Goal: Navigation & Orientation: Find specific page/section

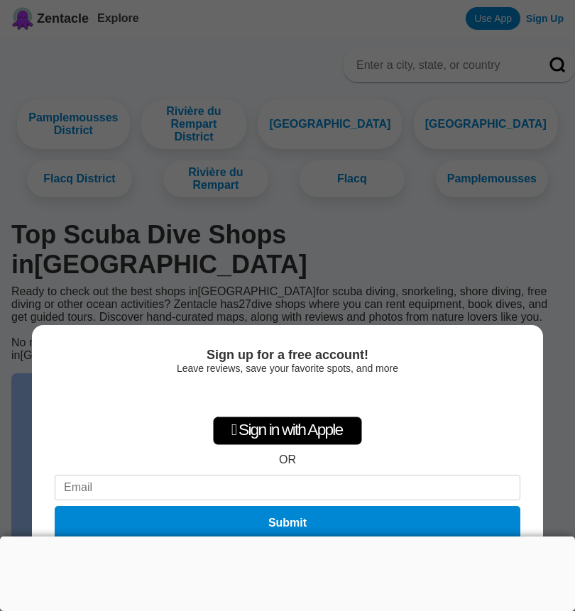
click at [419, 278] on div "Sign up for a free account! Leave reviews, save your favorite spots, and more …" at bounding box center [287, 305] width 575 height 611
click at [291, 537] on div at bounding box center [287, 537] width 575 height 0
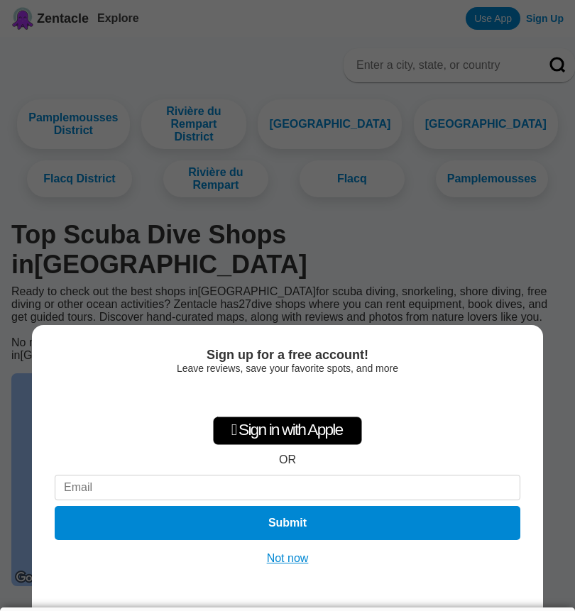
click at [300, 560] on button "Not now" at bounding box center [288, 559] width 50 height 14
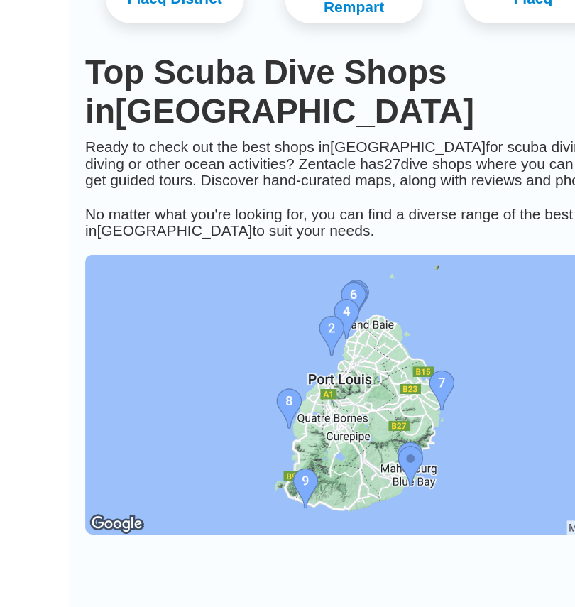
scroll to position [83, 0]
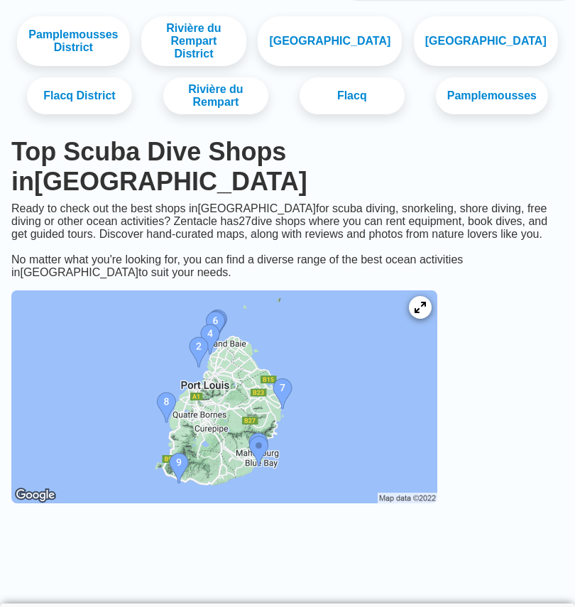
click at [175, 386] on img at bounding box center [224, 396] width 426 height 213
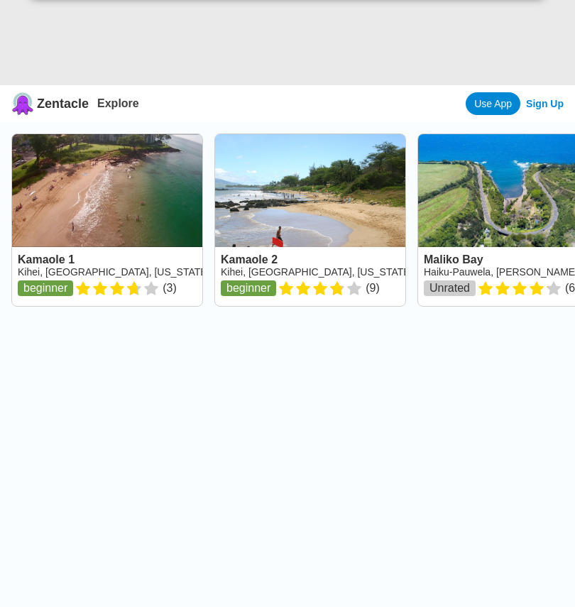
scroll to position [17, 0]
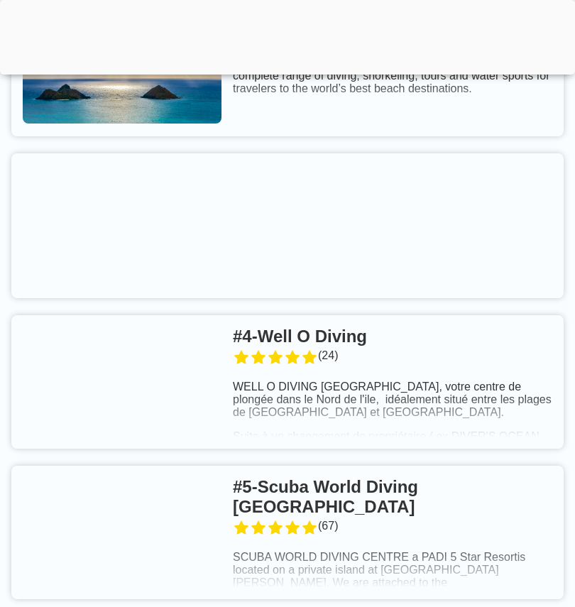
scroll to position [1090, 0]
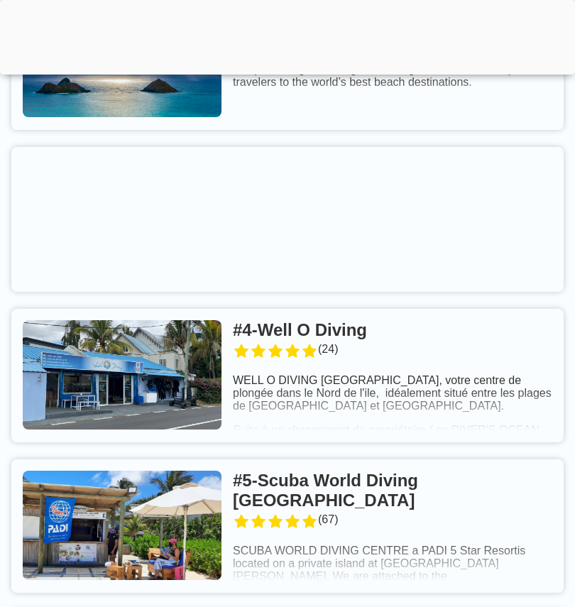
click at [426, 468] on link at bounding box center [287, 525] width 552 height 133
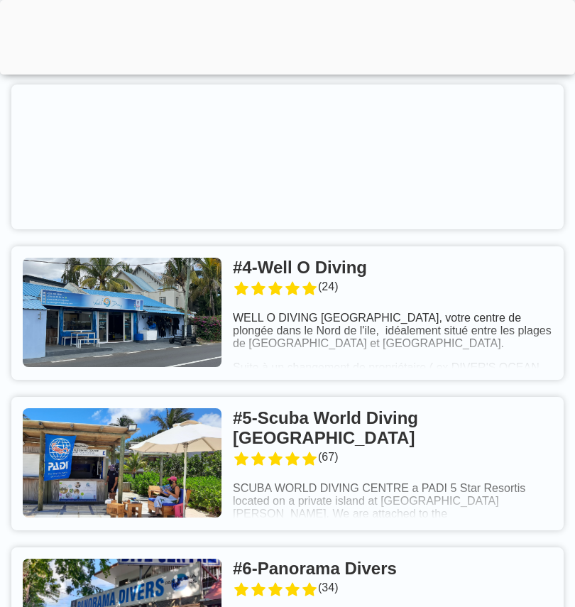
scroll to position [1153, 0]
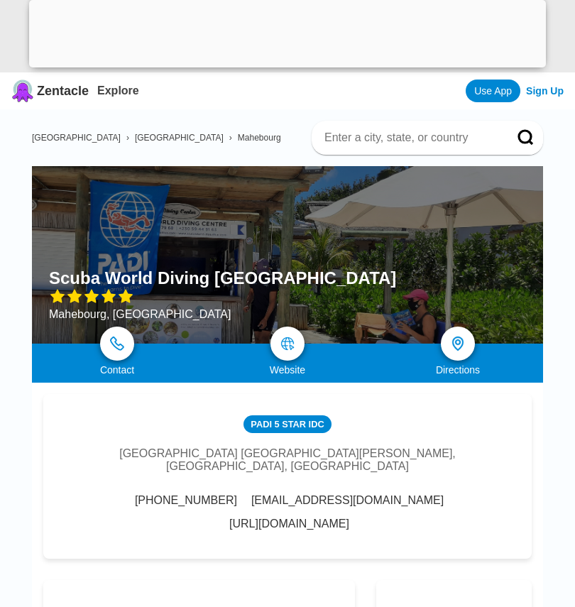
scroll to position [11, 0]
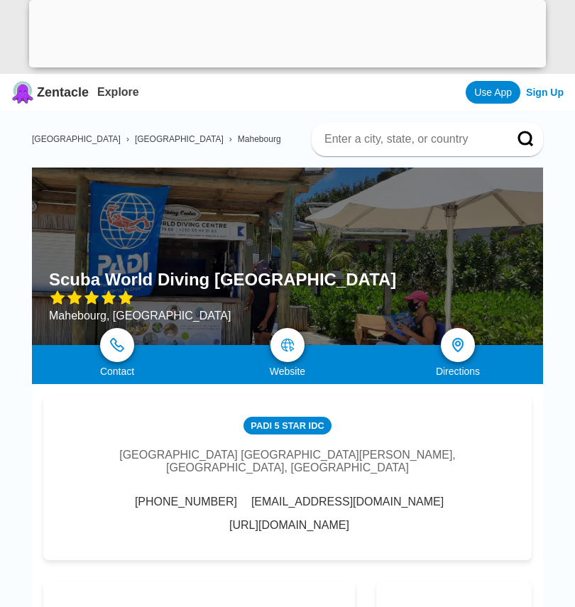
click at [453, 339] on img at bounding box center [457, 345] width 17 height 17
